Goal: Information Seeking & Learning: Learn about a topic

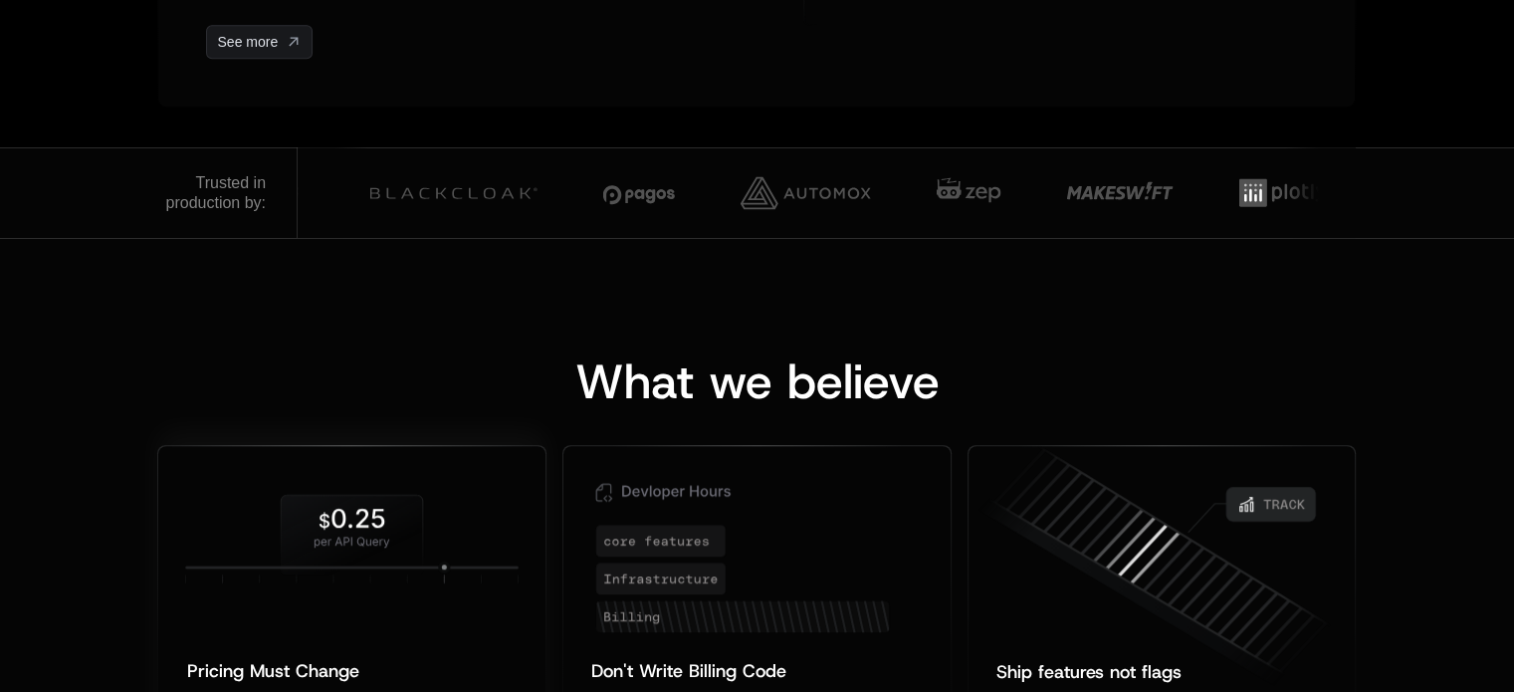
scroll to position [1692, 0]
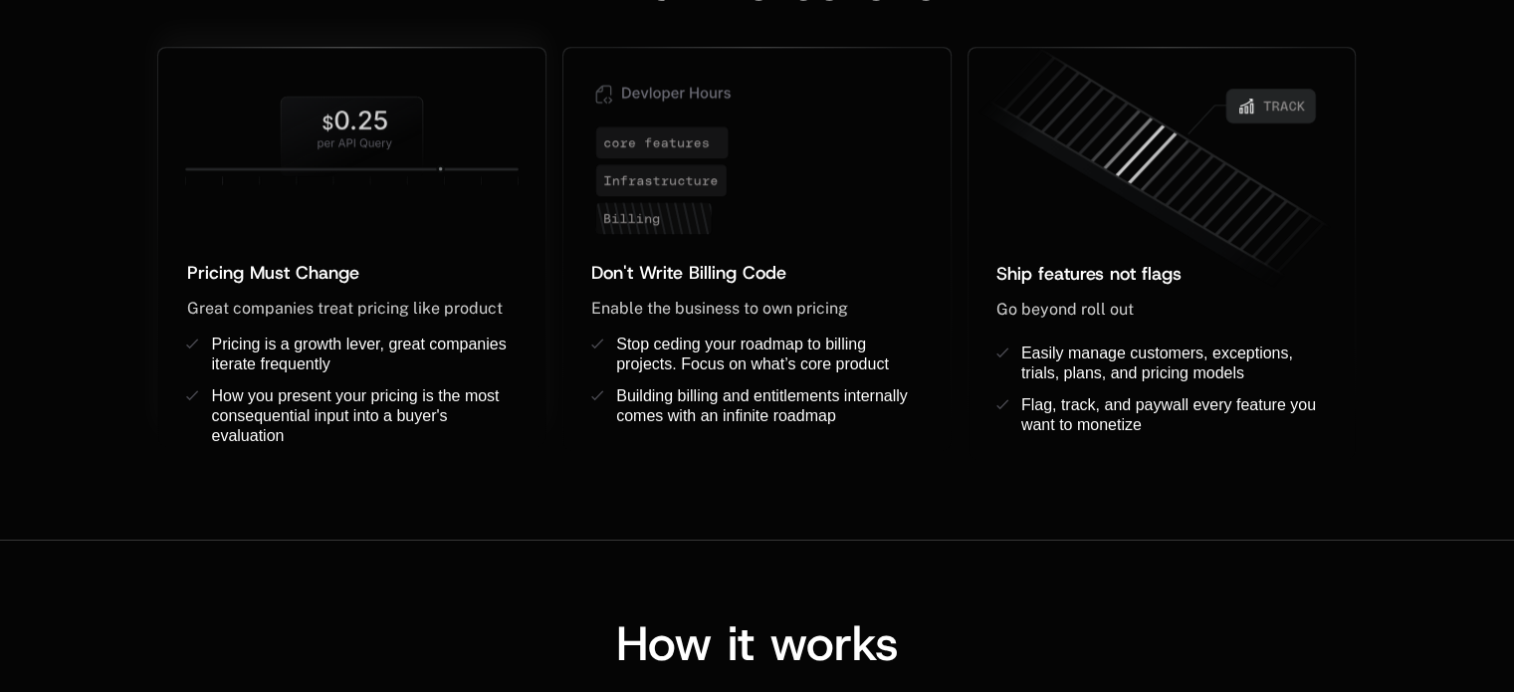
drag, startPoint x: 456, startPoint y: 161, endPoint x: 472, endPoint y: 162, distance: 16.0
click at [462, 162] on icon at bounding box center [351, 140] width 387 height 125
drag, startPoint x: 632, startPoint y: 170, endPoint x: 832, endPoint y: 171, distance: 200.0
click at [832, 171] on icon at bounding box center [756, 153] width 387 height 210
drag, startPoint x: 1103, startPoint y: 158, endPoint x: 1172, endPoint y: 159, distance: 69.7
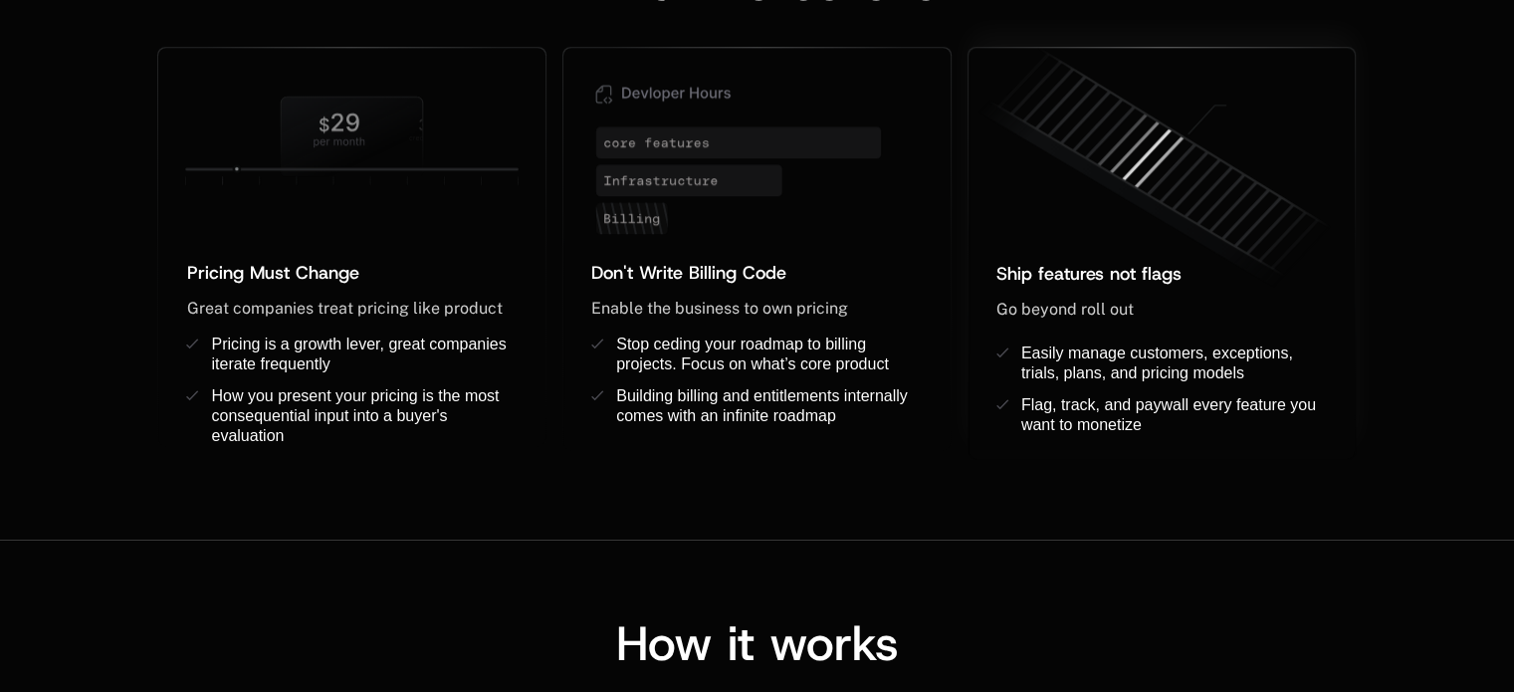
click at [1162, 159] on icon at bounding box center [1156, 168] width 387 height 271
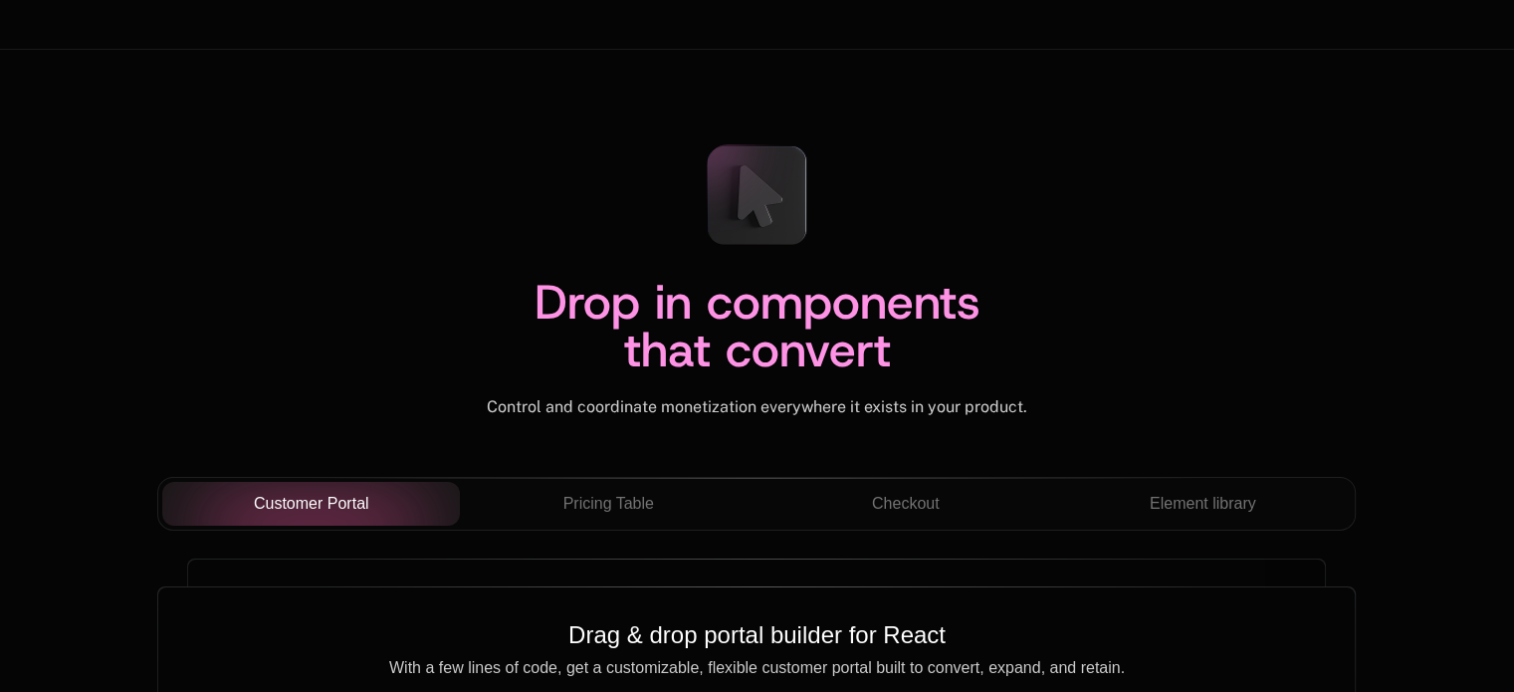
scroll to position [6867, 0]
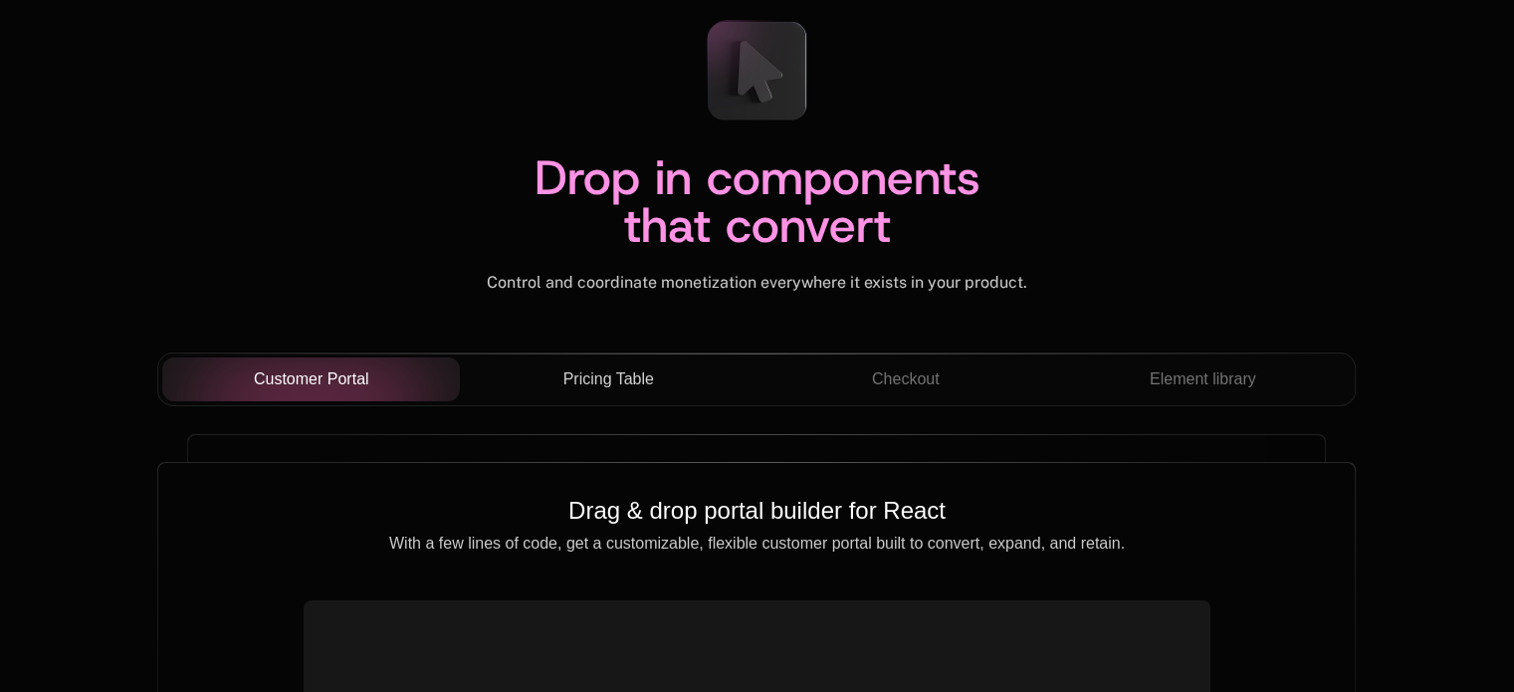
click at [601, 384] on span "Pricing Table" at bounding box center [608, 379] width 91 height 24
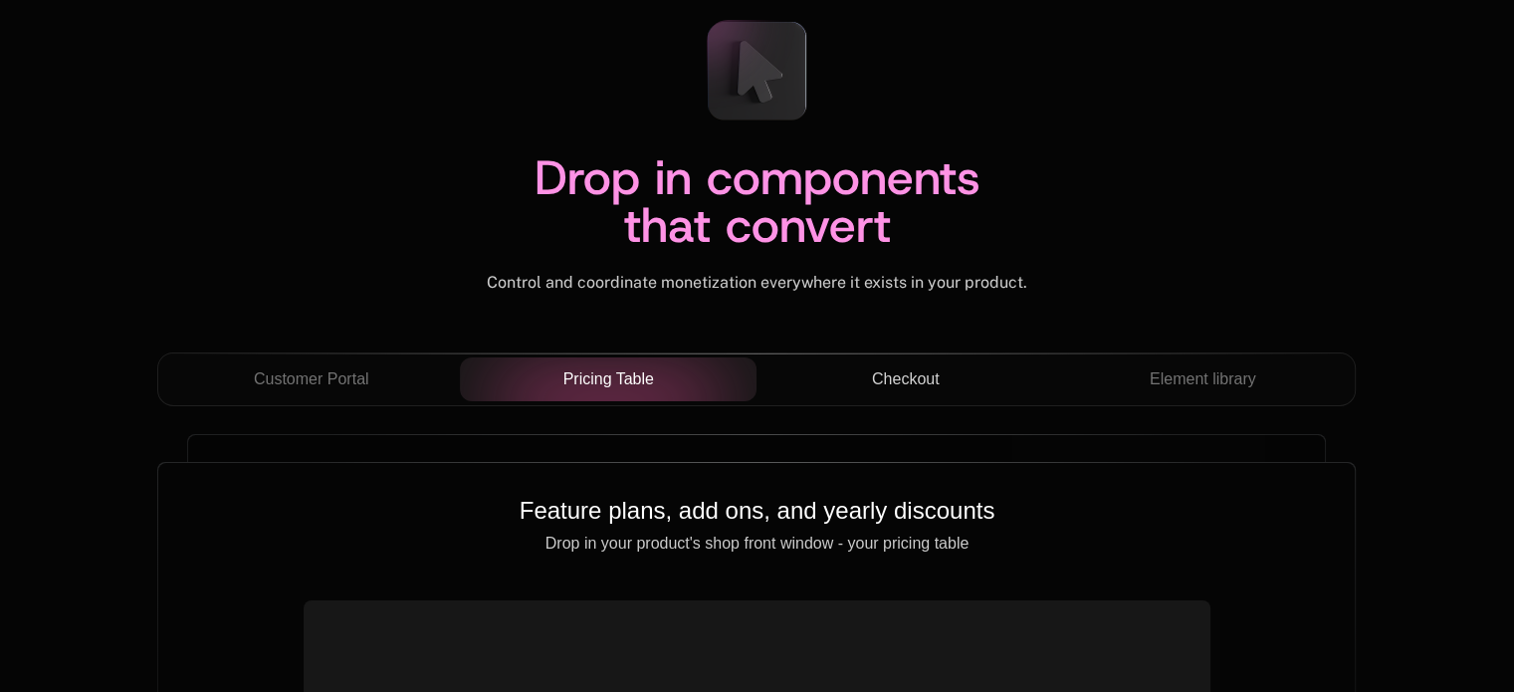
click at [932, 381] on span "Checkout" at bounding box center [906, 379] width 68 height 24
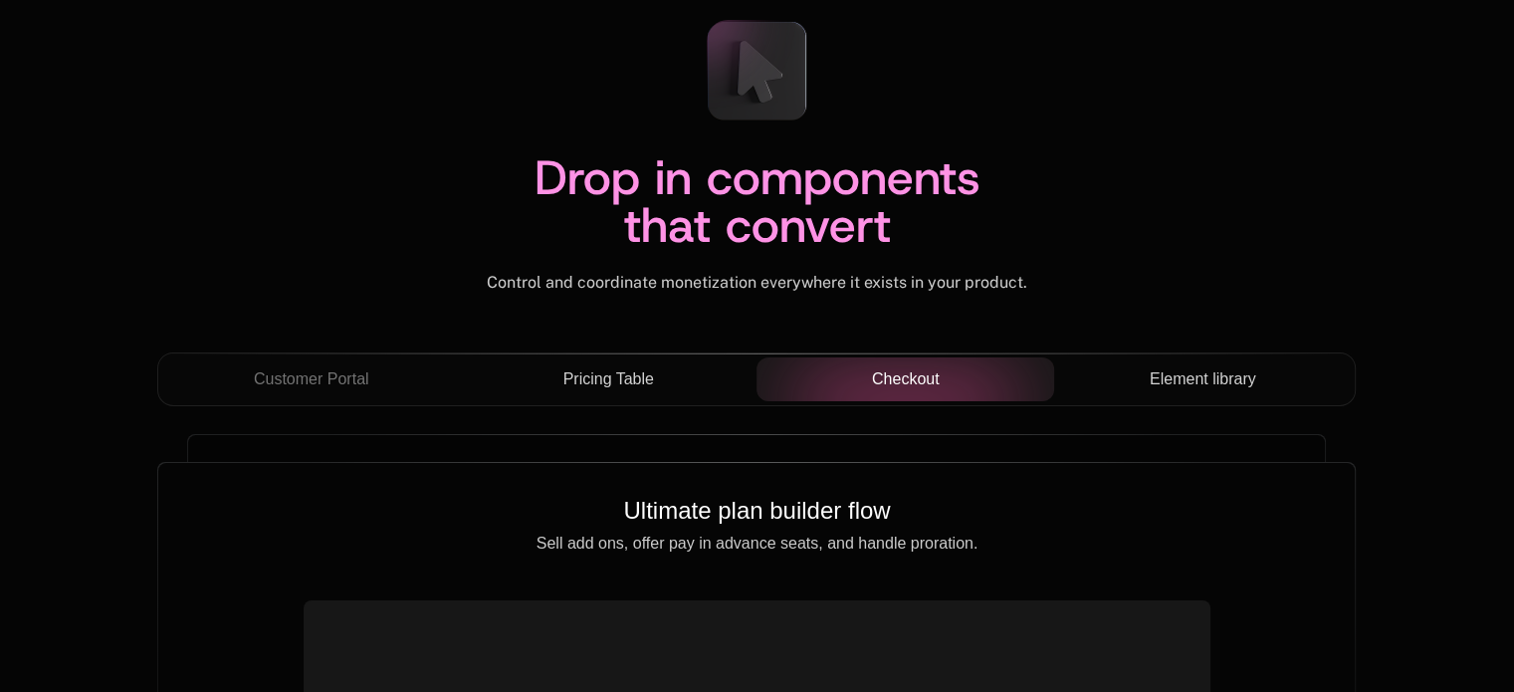
click at [1212, 378] on span "Element library" at bounding box center [1203, 379] width 106 height 24
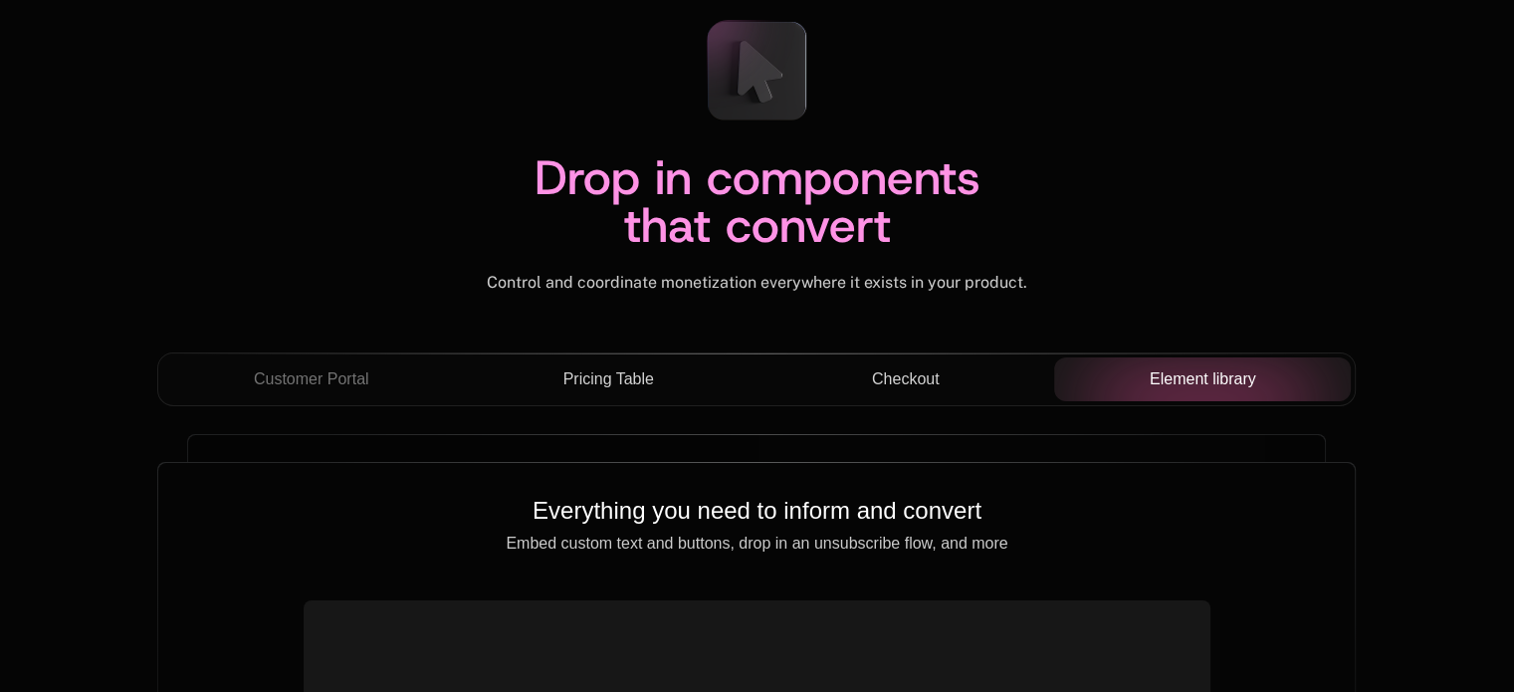
click at [921, 375] on span "Checkout" at bounding box center [906, 379] width 68 height 24
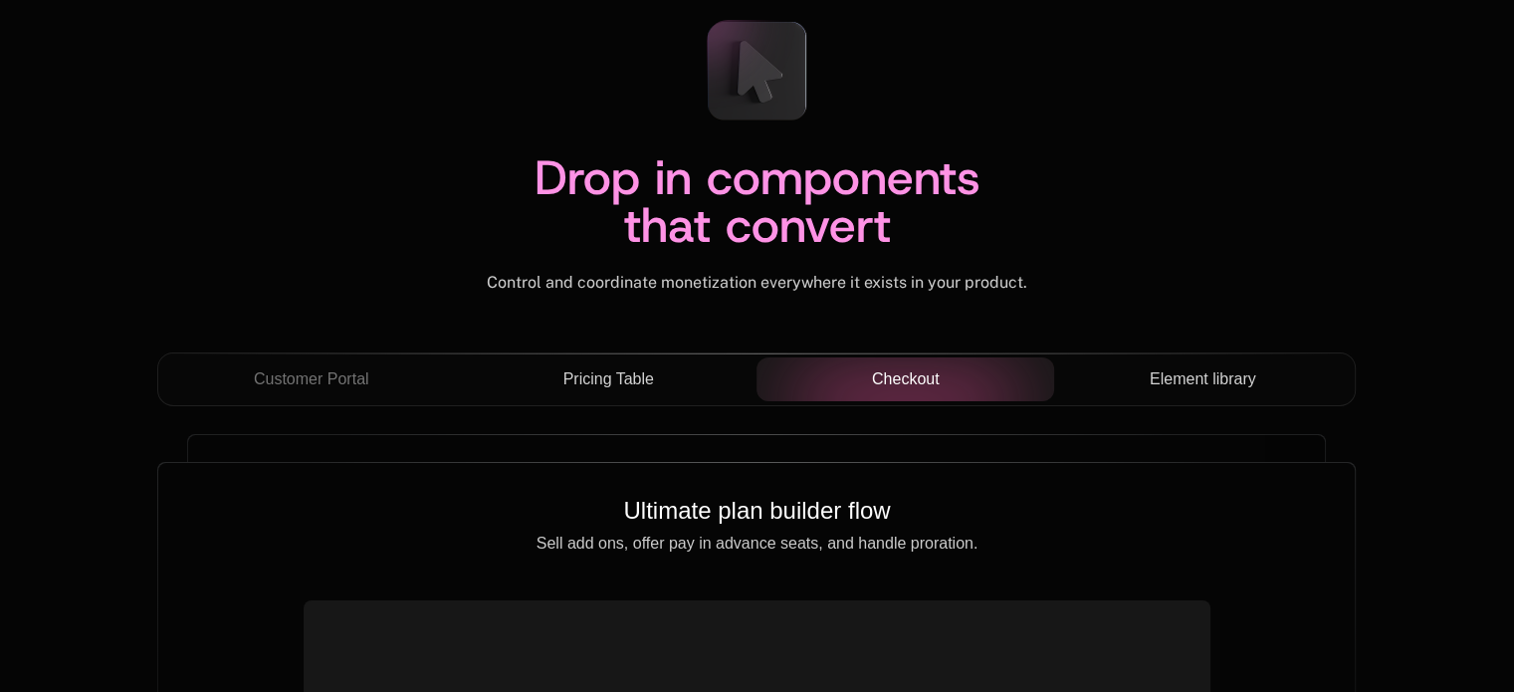
click at [704, 375] on div "Pricing Table" at bounding box center [609, 379] width 266 height 24
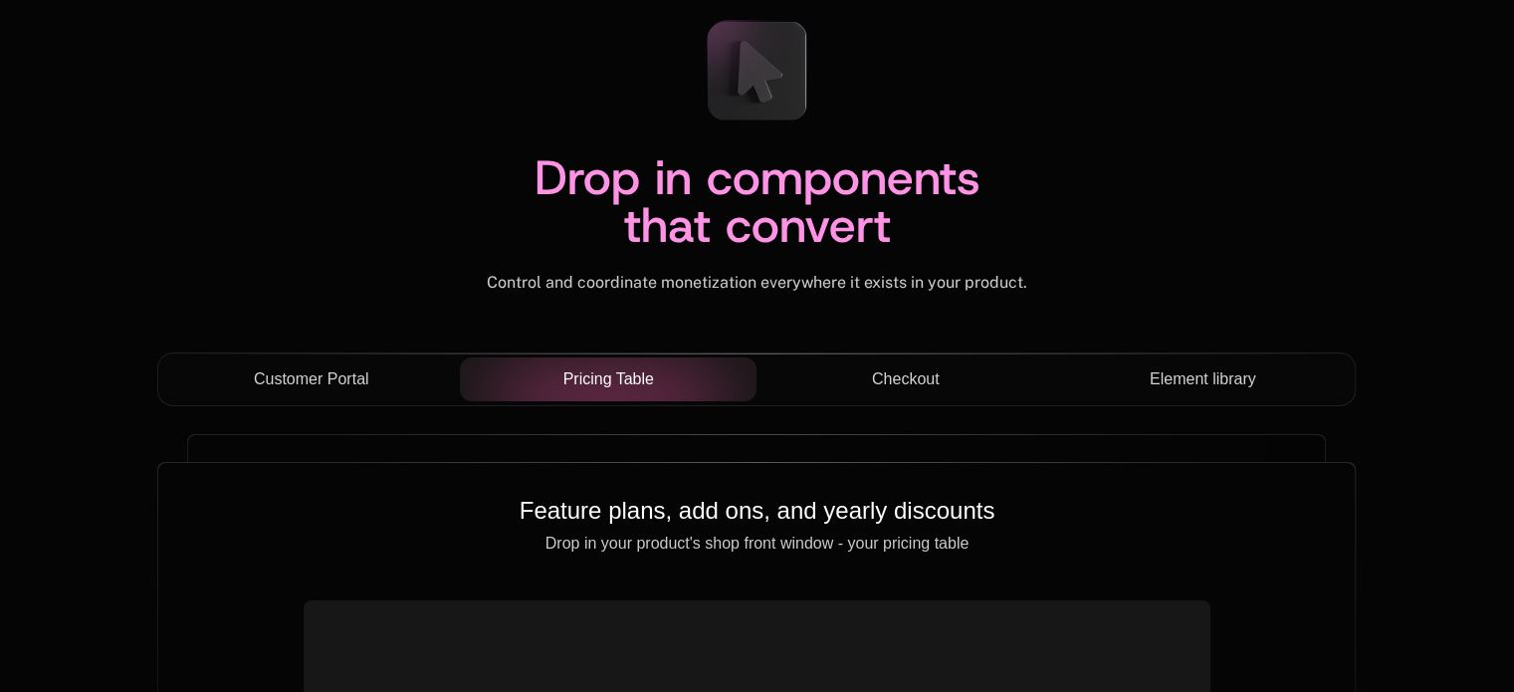
click at [355, 373] on span "Customer Portal" at bounding box center [311, 379] width 115 height 24
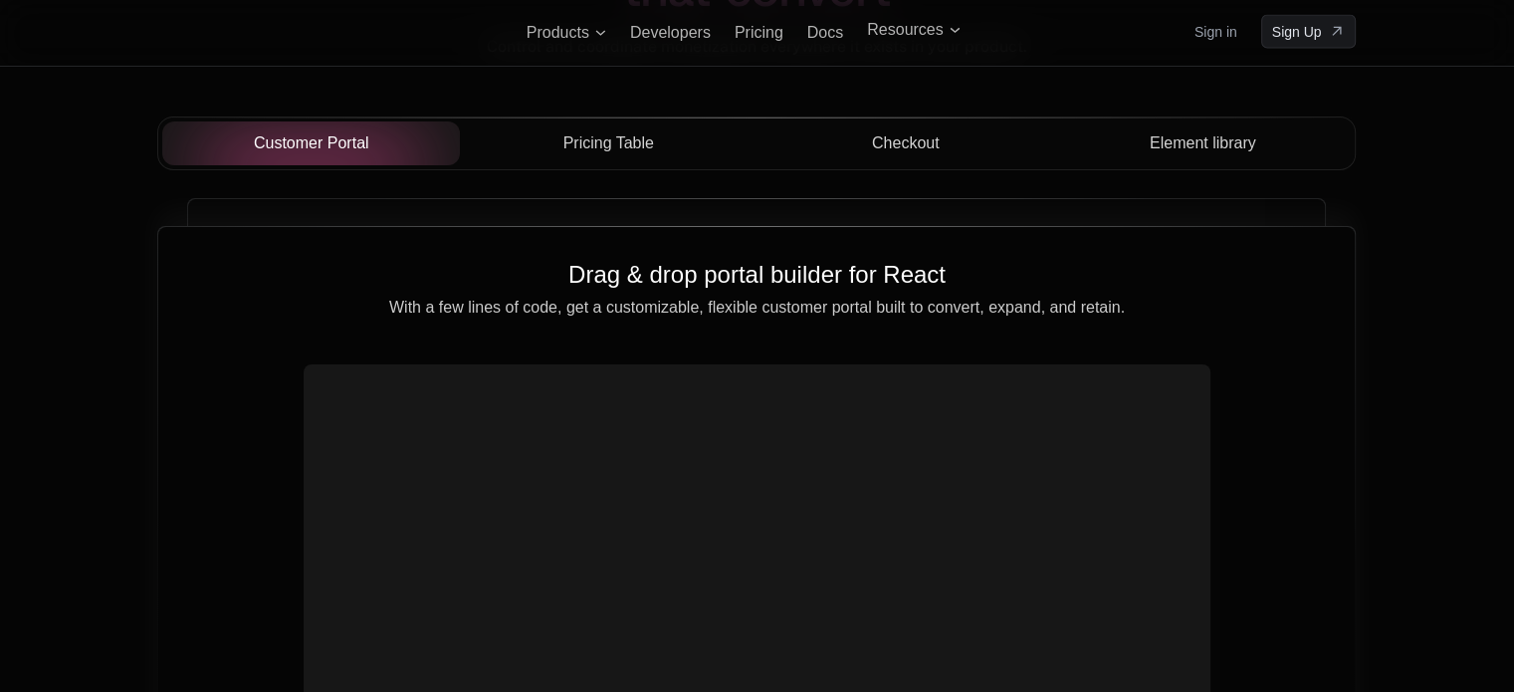
scroll to position [6967, 0]
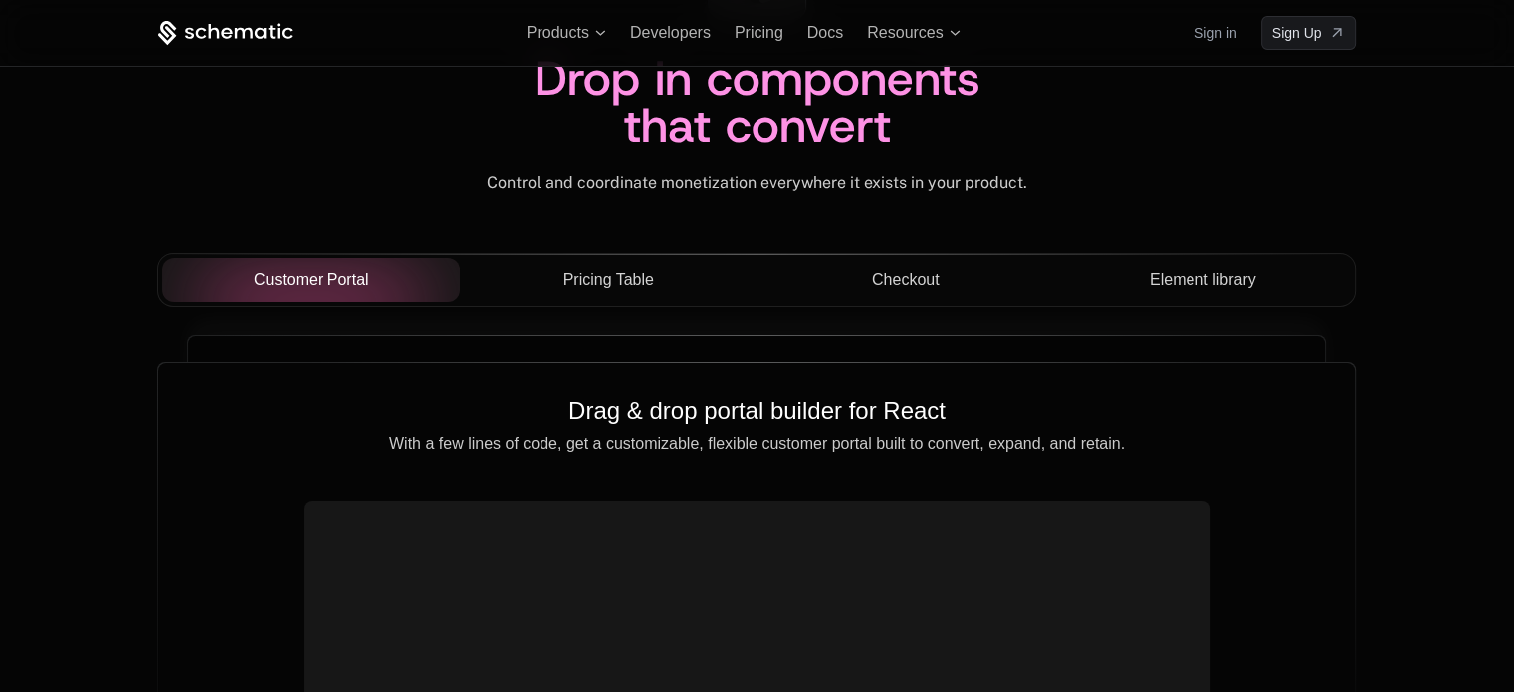
click at [702, 341] on div "Feature plans, add ons, and yearly discounts Drop in your product's shop front …" at bounding box center [757, 656] width 1137 height 645
click at [713, 378] on div "Drag & drop portal builder for React With a few lines of code, get a customizab…" at bounding box center [756, 702] width 1196 height 679
click at [716, 334] on div "Feature plans, add ons, and yearly discounts Drop in your product's shop front …" at bounding box center [757, 656] width 1137 height 645
click at [652, 277] on span "Pricing Table" at bounding box center [608, 280] width 91 height 24
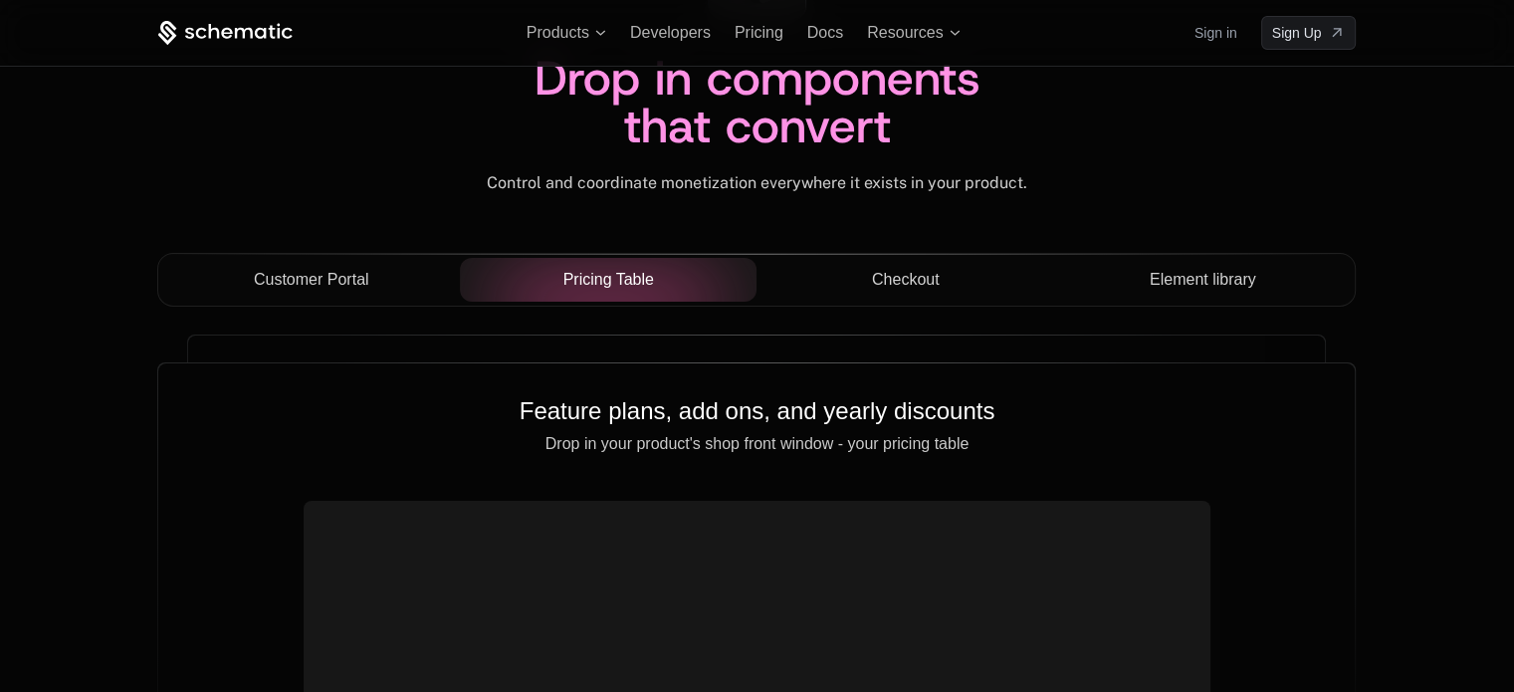
click at [852, 263] on button "Checkout" at bounding box center [905, 280] width 298 height 44
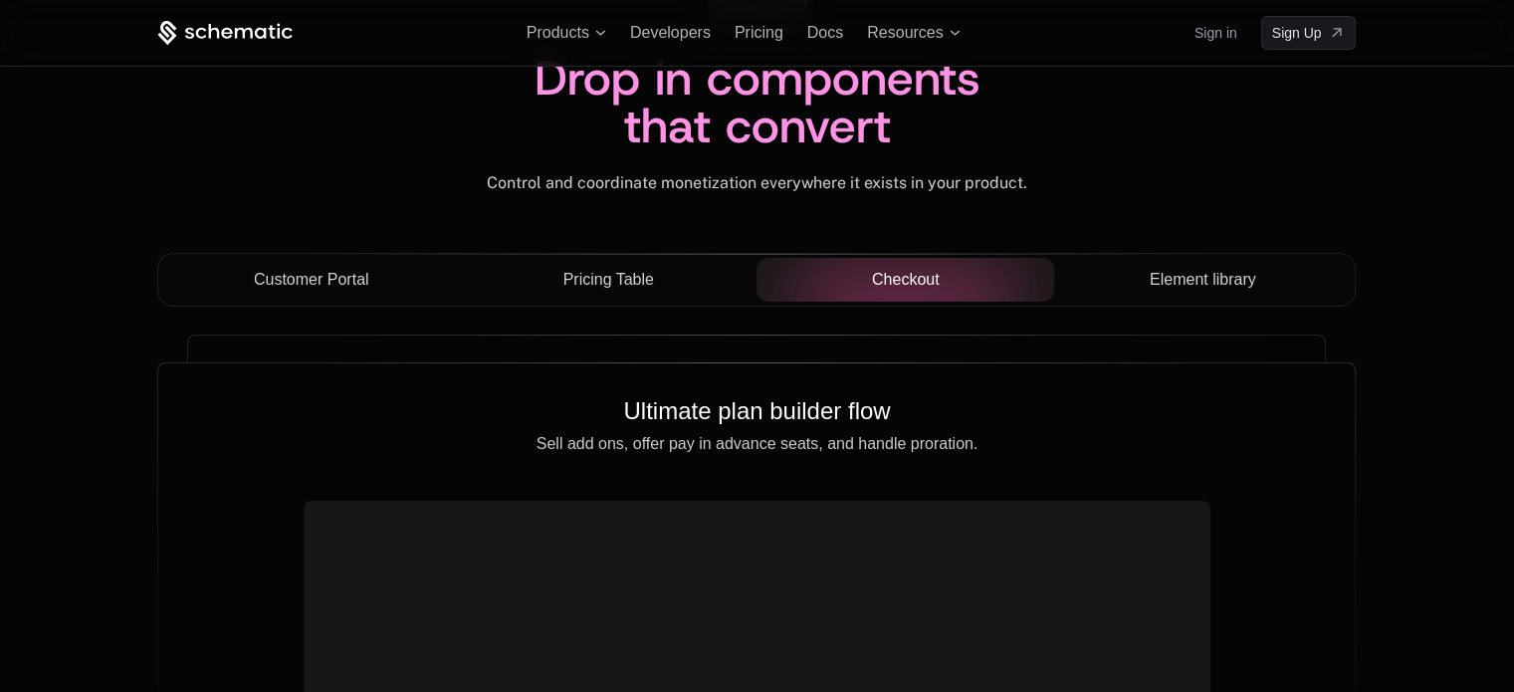
click at [1218, 279] on span "Element library" at bounding box center [1203, 280] width 106 height 24
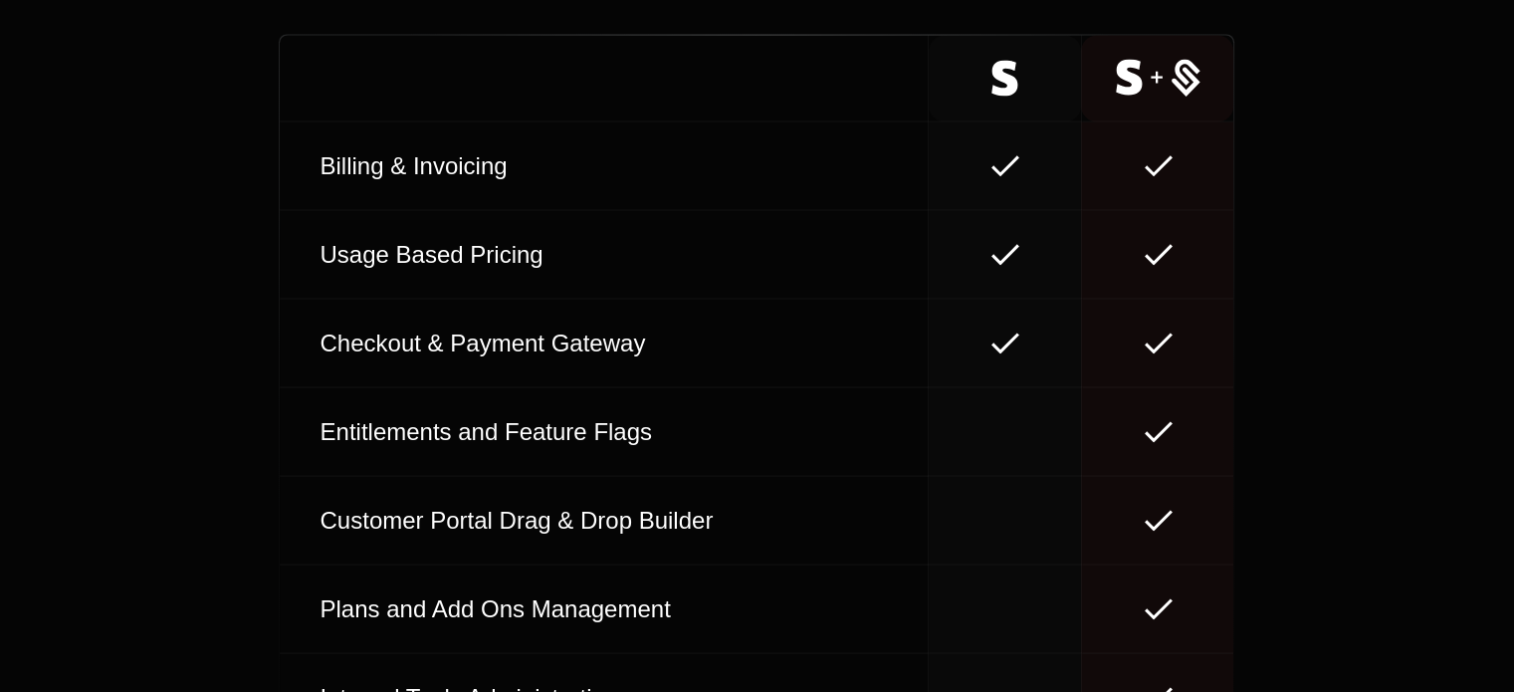
scroll to position [10964, 0]
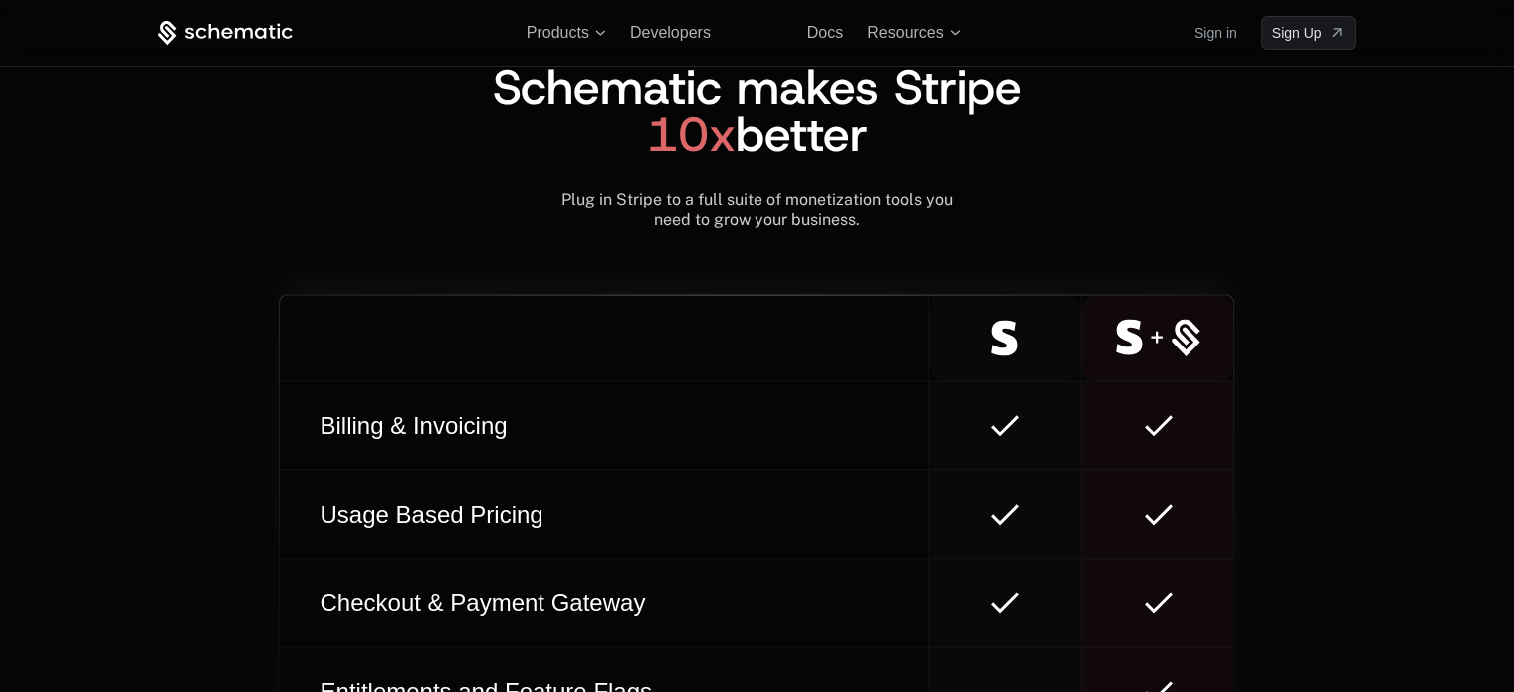
drag, startPoint x: 983, startPoint y: 351, endPoint x: 1170, endPoint y: 342, distance: 187.3
click at [1151, 345] on tr at bounding box center [756, 338] width 953 height 87
click at [1178, 343] on icon at bounding box center [1185, 341] width 29 height 30
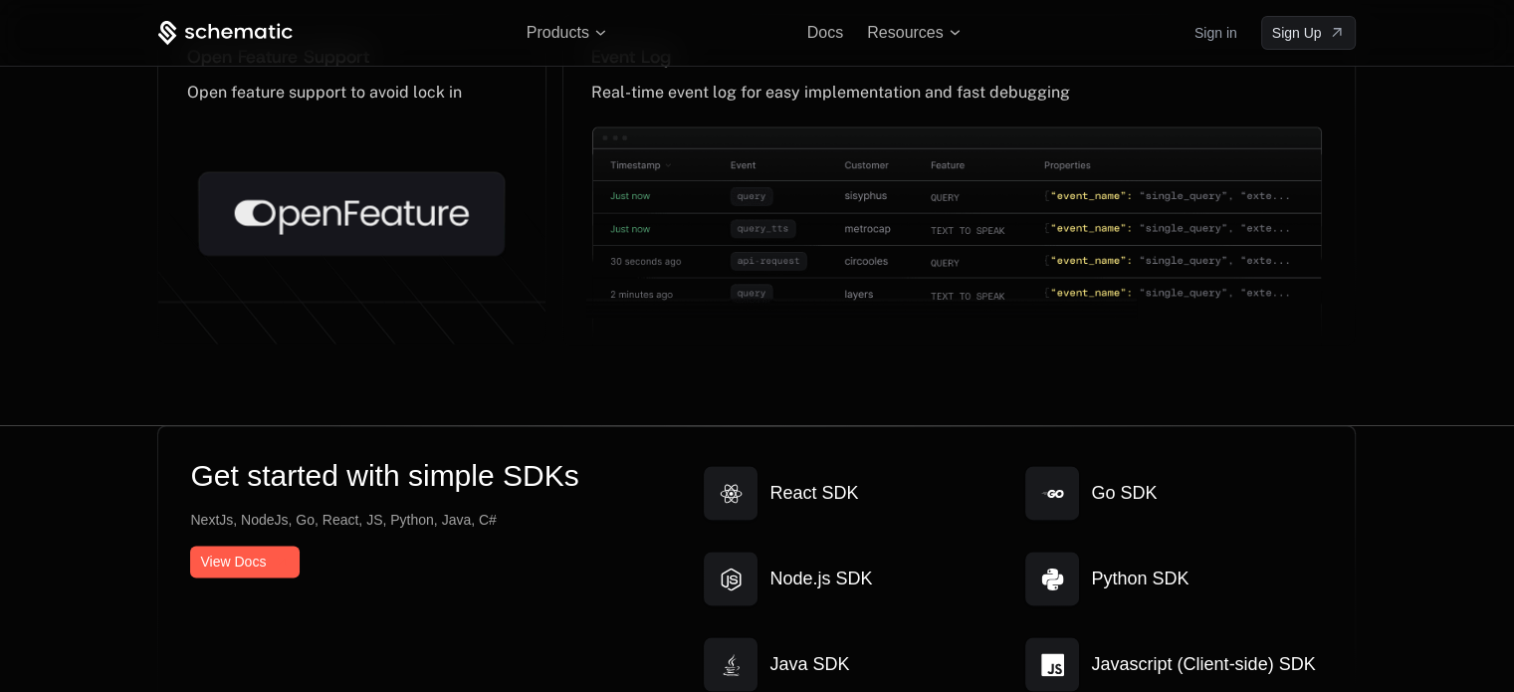
scroll to position [9952, 0]
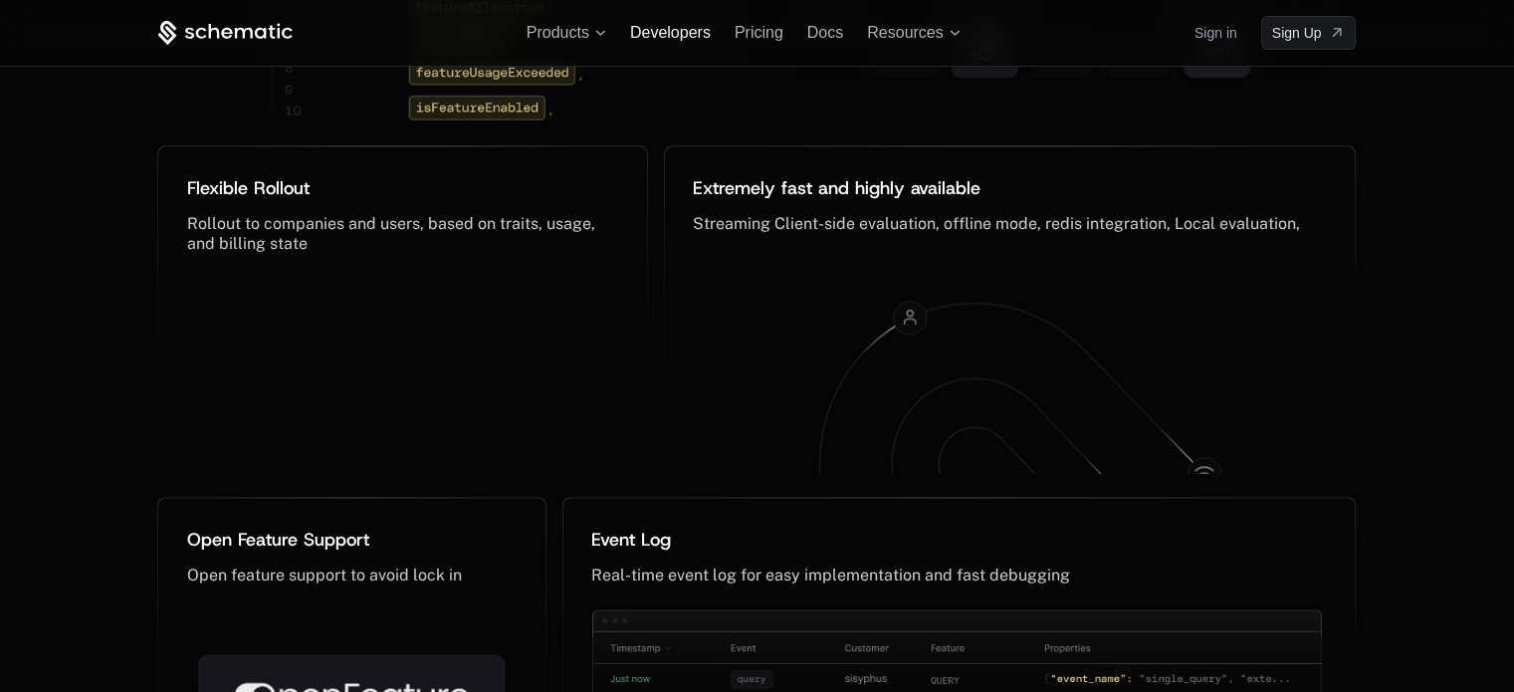
click at [677, 35] on span "Developers" at bounding box center [670, 32] width 81 height 17
